Goal: Check status

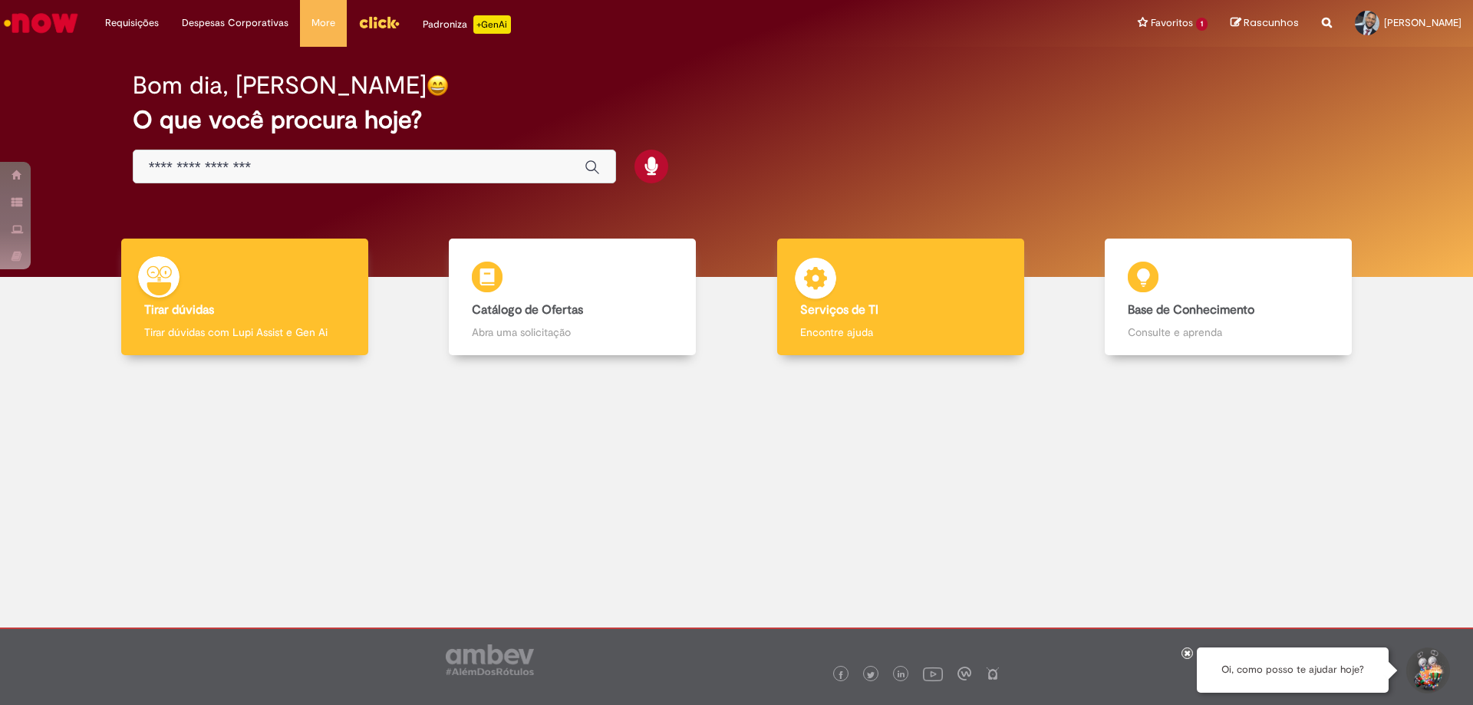
click at [836, 324] on p "Encontre ajuda" at bounding box center [900, 331] width 201 height 15
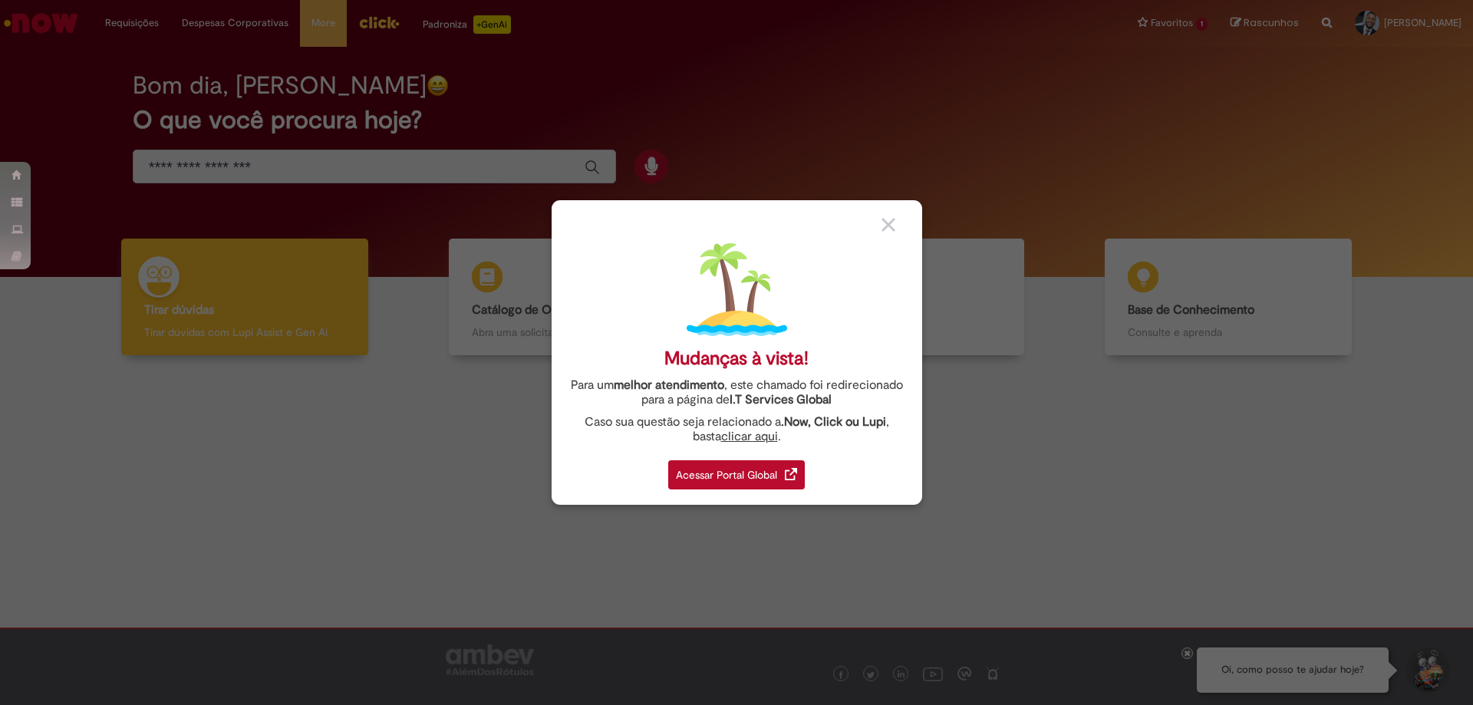
click at [745, 474] on div "Acessar Portal Global" at bounding box center [736, 474] width 137 height 29
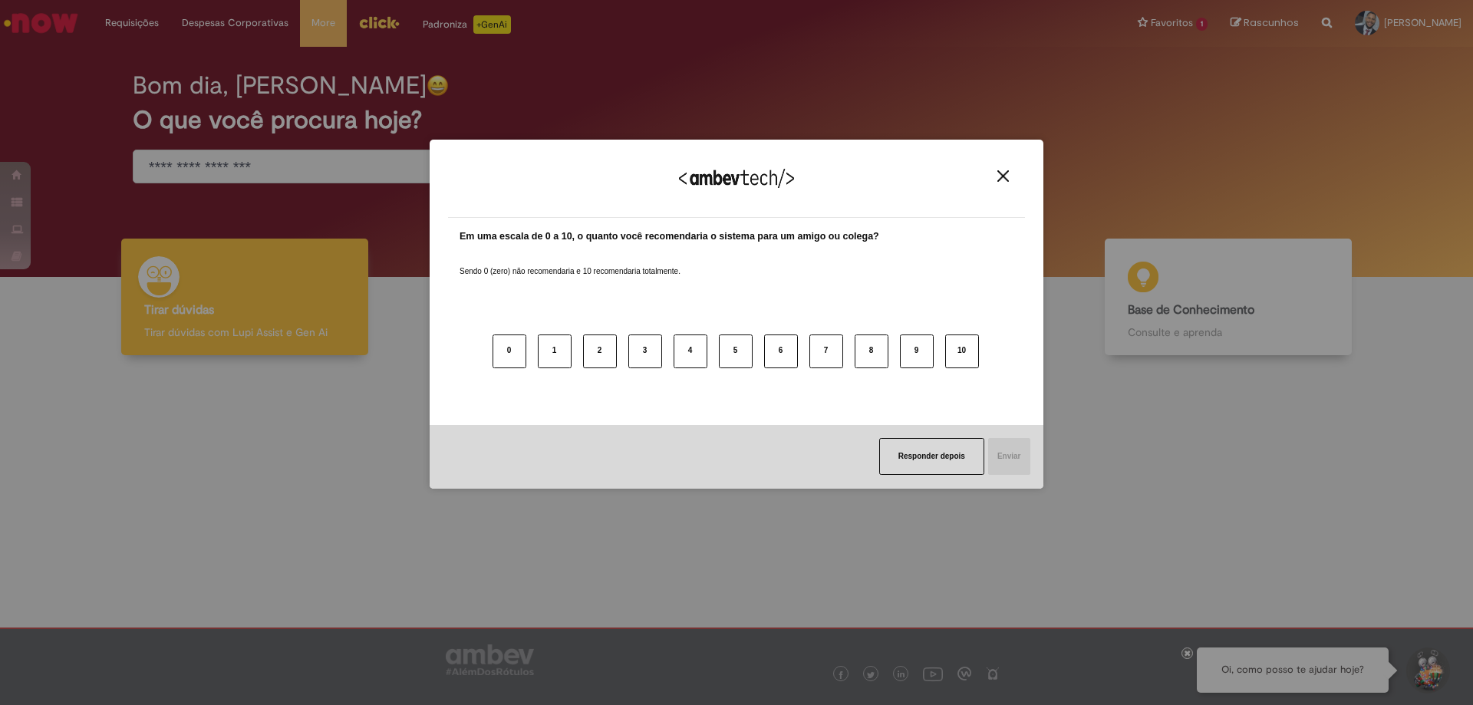
click at [1002, 177] on img "Close" at bounding box center [1003, 176] width 12 height 12
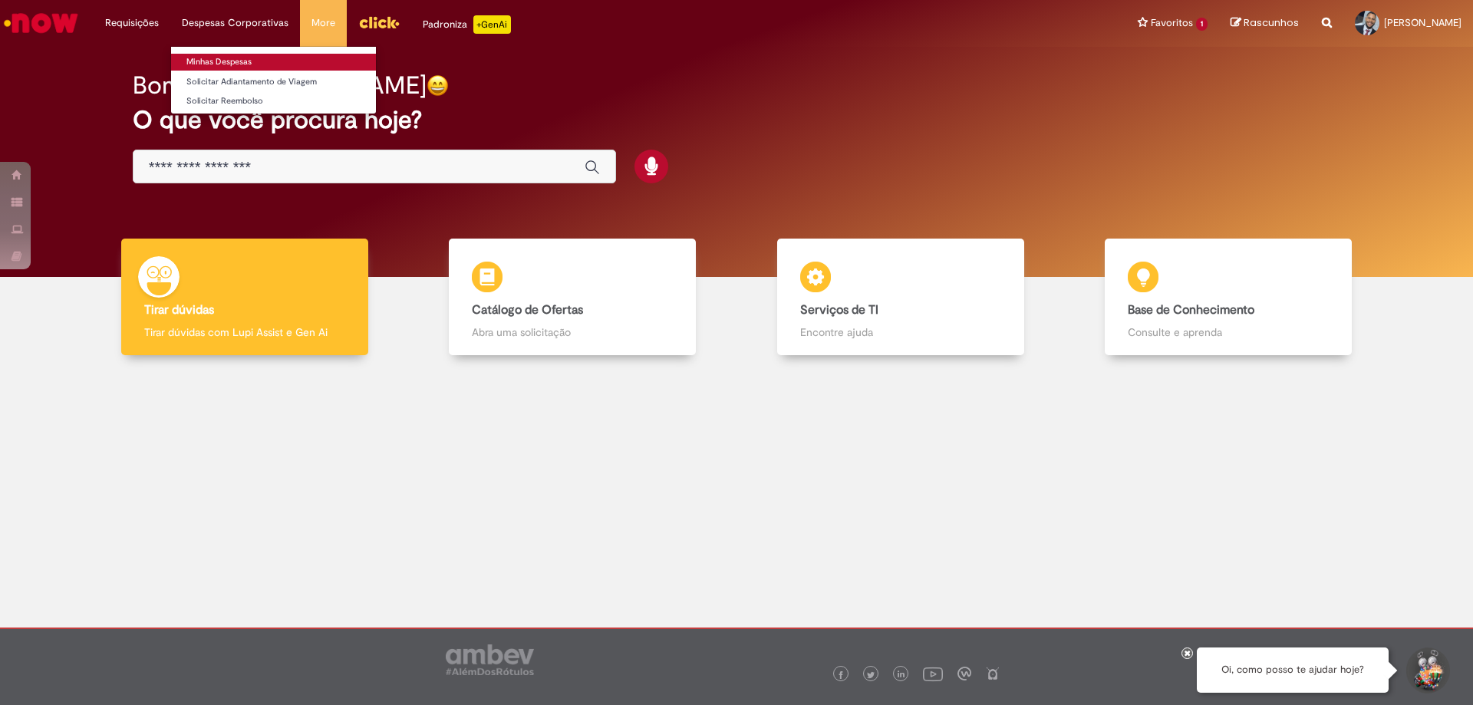
click at [214, 64] on link "Minhas Despesas" at bounding box center [273, 62] width 205 height 17
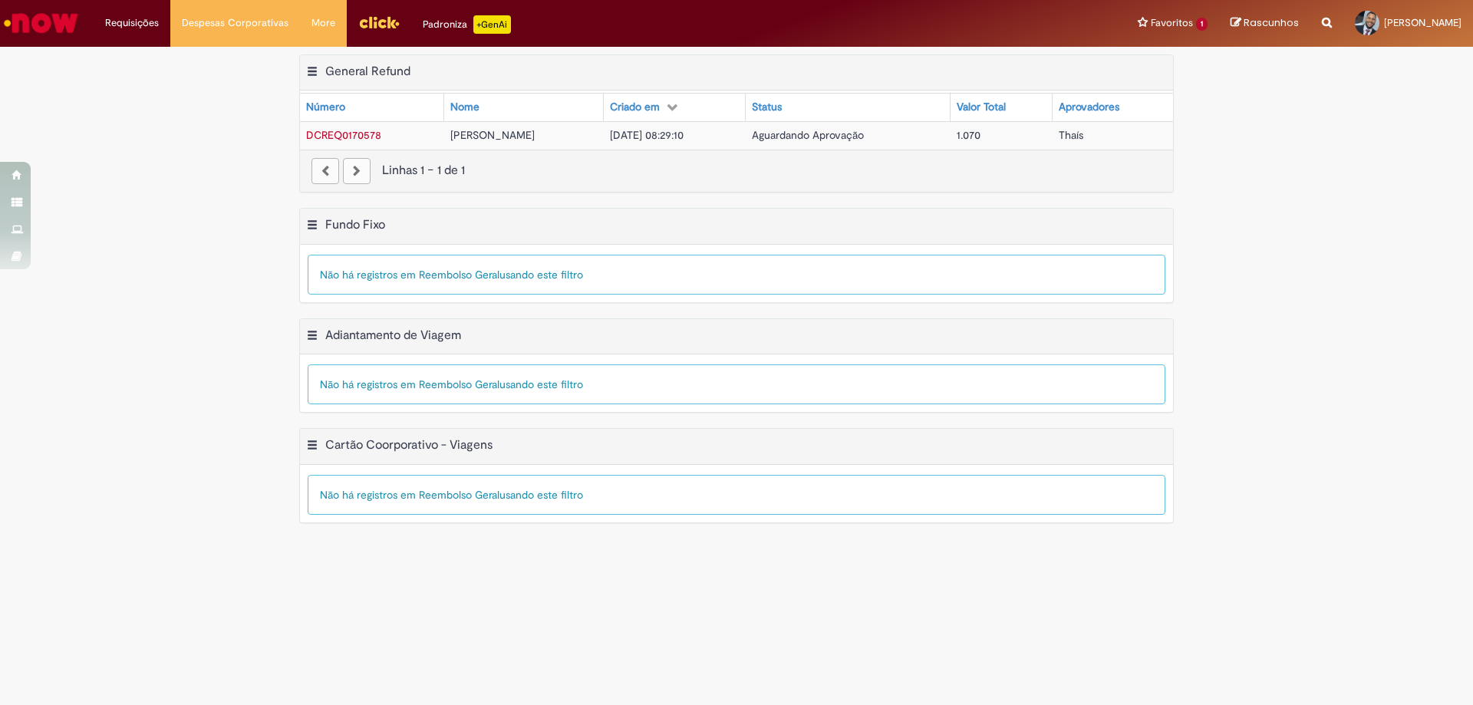
click at [980, 142] on span "1.070" at bounding box center [969, 135] width 24 height 14
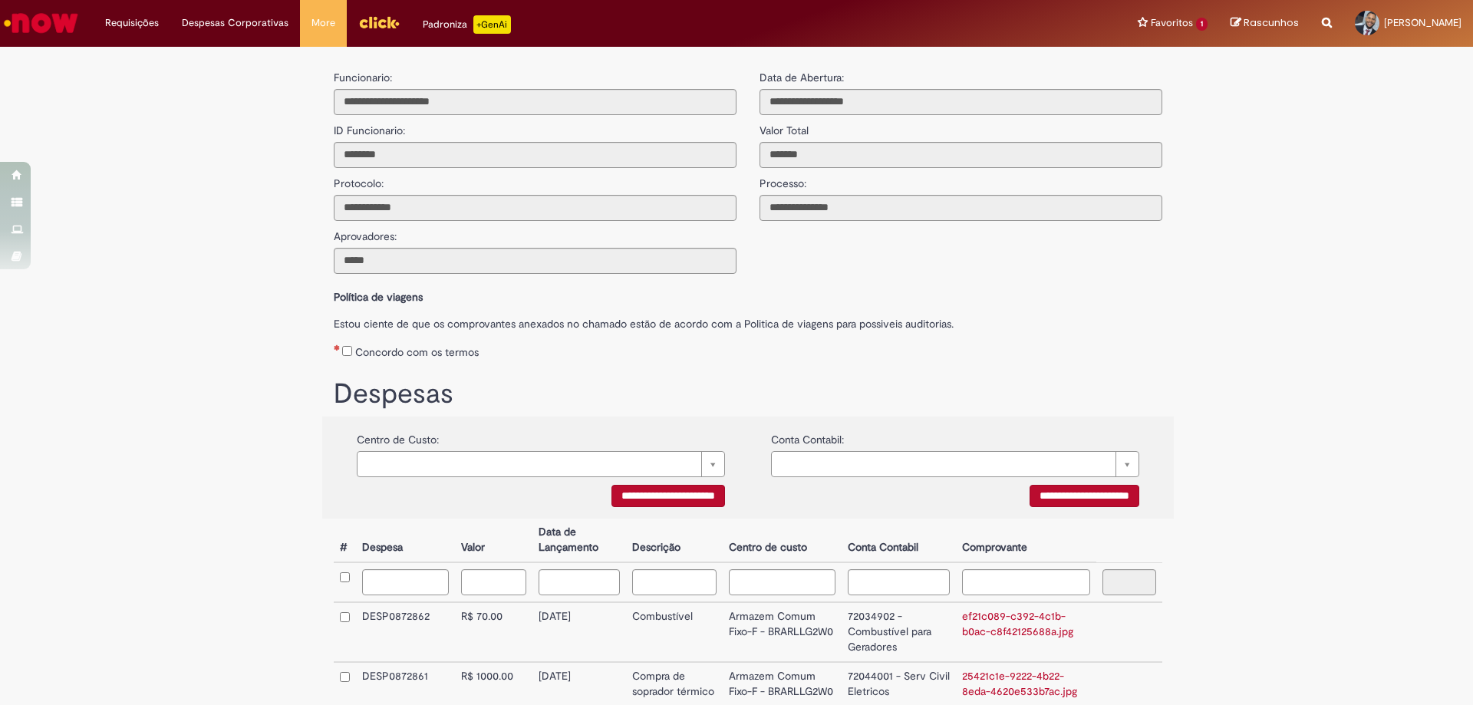
scroll to position [135, 0]
